Goal: Navigation & Orientation: Find specific page/section

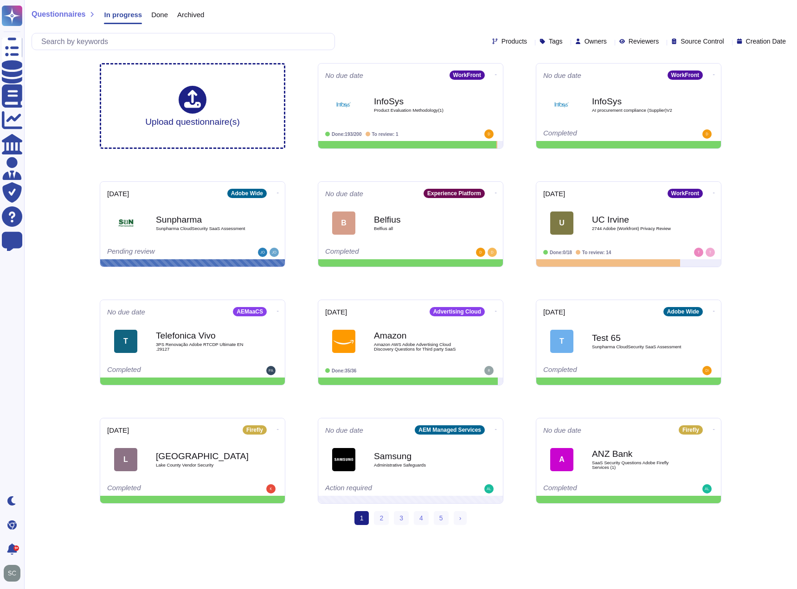
click at [65, 301] on div "Questionnaires In progress Done Archived Products Tags Owners Reviewers Source …" at bounding box center [410, 266] width 773 height 533
click at [45, 152] on div "Questionnaires In progress Done Archived Products Tags Owners Reviewers Source …" at bounding box center [410, 266] width 773 height 533
